Goal: Browse casually

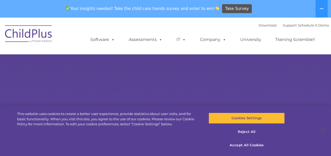
select select "MEDIUM"
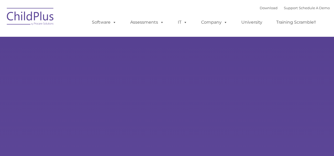
type input ""
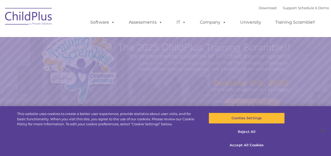
select select "MEDIUM"
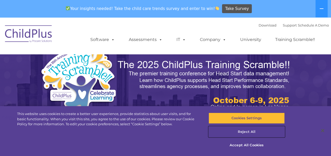
click at [244, 131] on button "Reject All" at bounding box center [246, 131] width 76 height 11
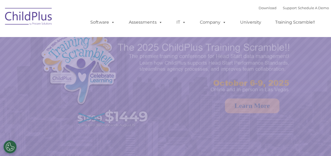
select select "MEDIUM"
